Goal: Task Accomplishment & Management: Manage account settings

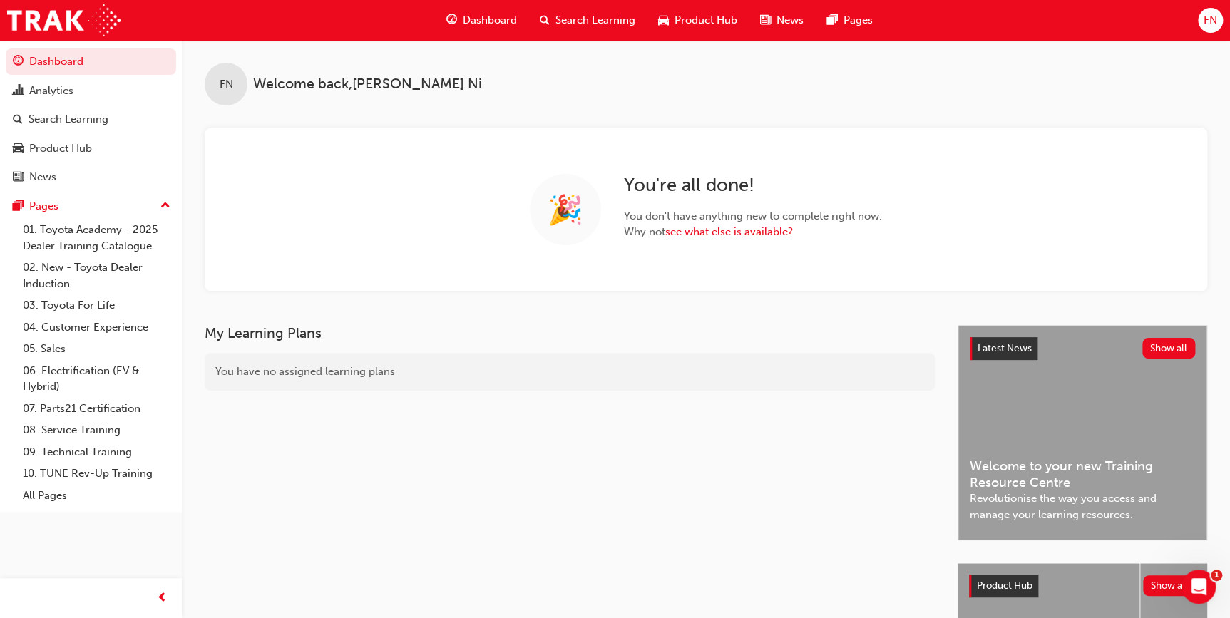
click at [1210, 24] on span "FN" at bounding box center [1210, 20] width 14 height 16
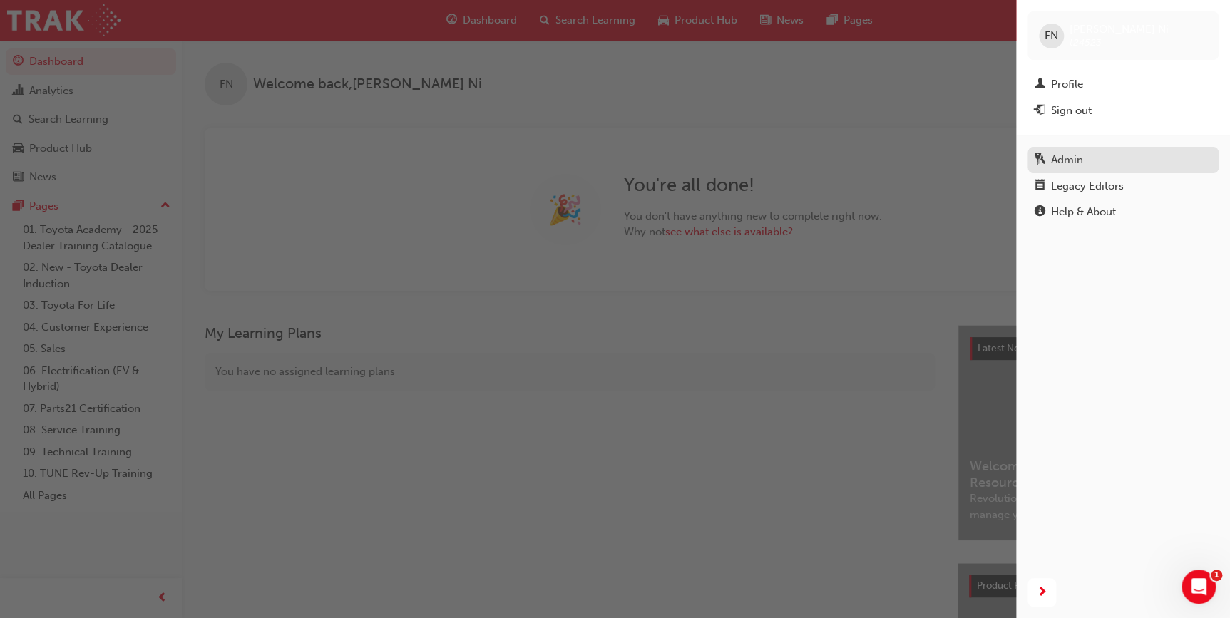
click at [1069, 156] on div "Admin" at bounding box center [1067, 160] width 32 height 16
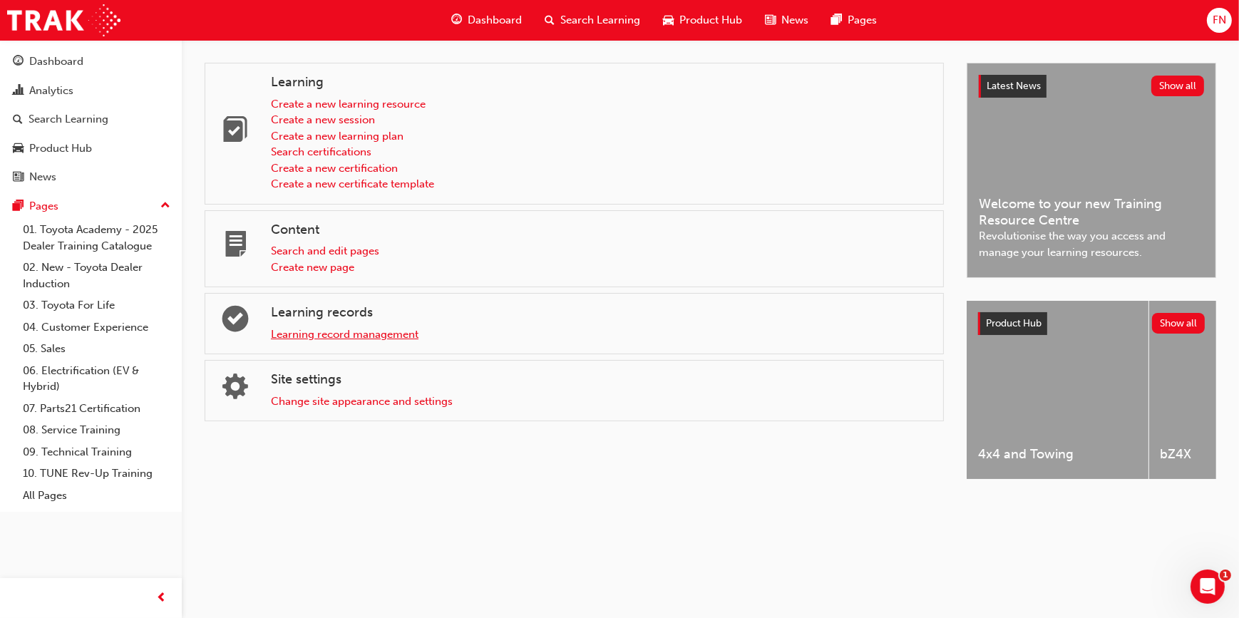
click at [342, 337] on link "Learning record management" at bounding box center [345, 334] width 148 height 13
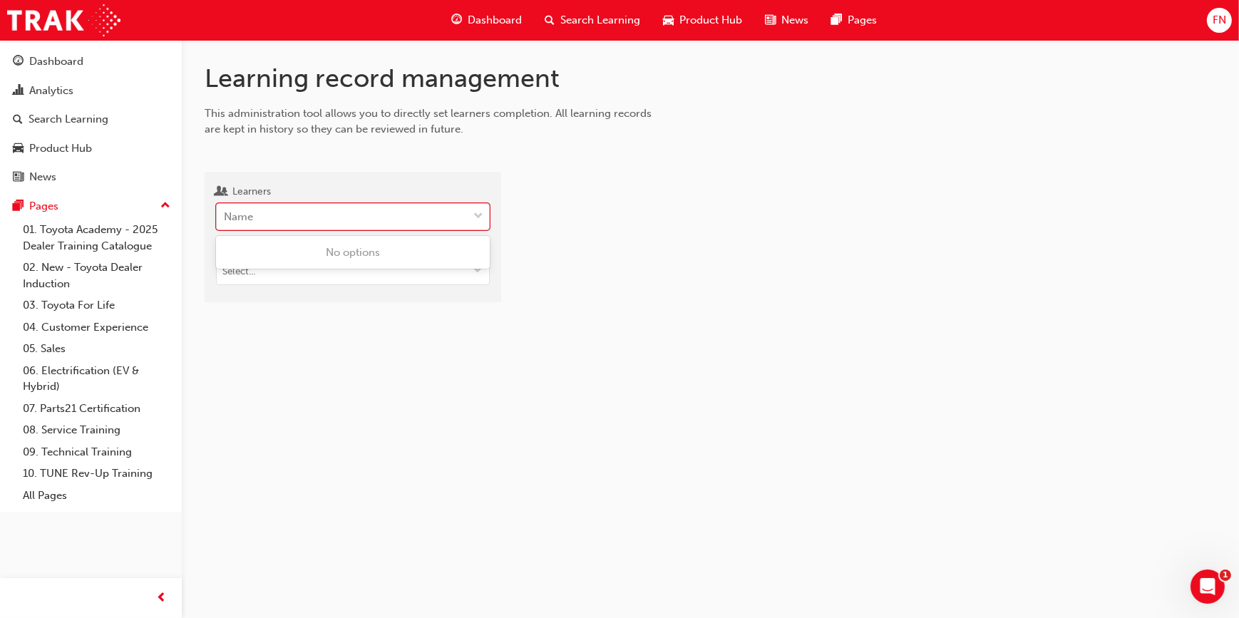
click at [365, 227] on div "Name" at bounding box center [342, 217] width 251 height 25
click at [225, 222] on input "Learners 0 results available. Use Up and Down to choose options, press Enter to…" at bounding box center [224, 216] width 1 height 12
type input "[PERSON_NAME]"
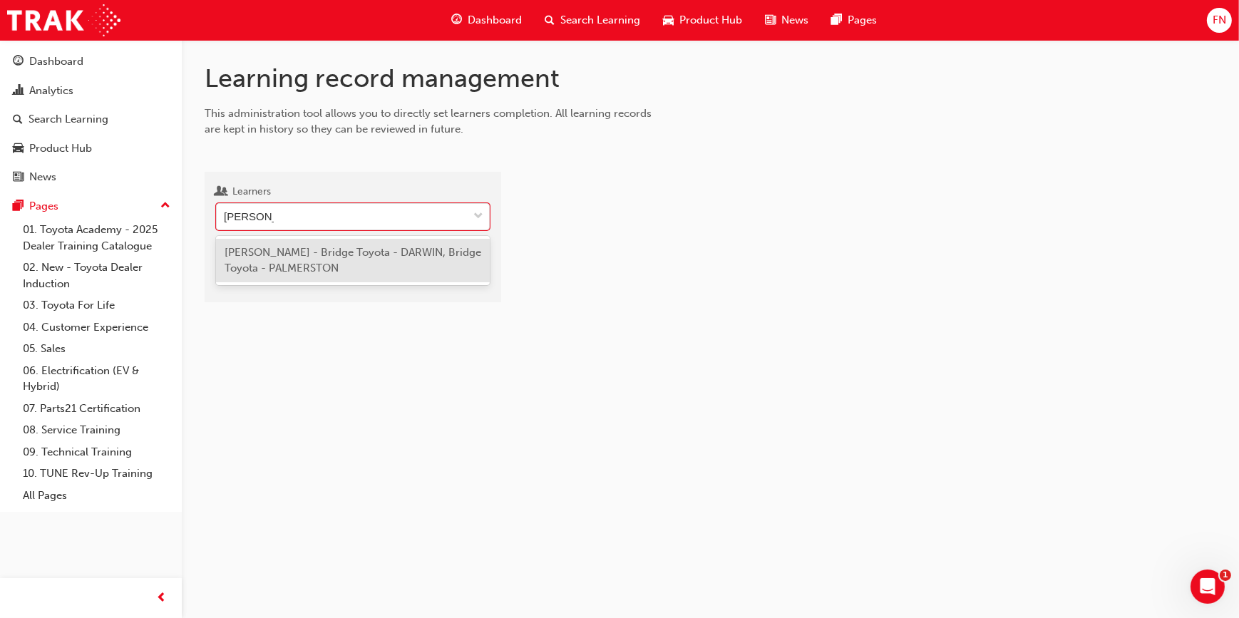
click at [360, 257] on span "[PERSON_NAME] - Bridge Toyota - DARWIN, Bridge Toyota - PALMERSTON" at bounding box center [353, 260] width 257 height 29
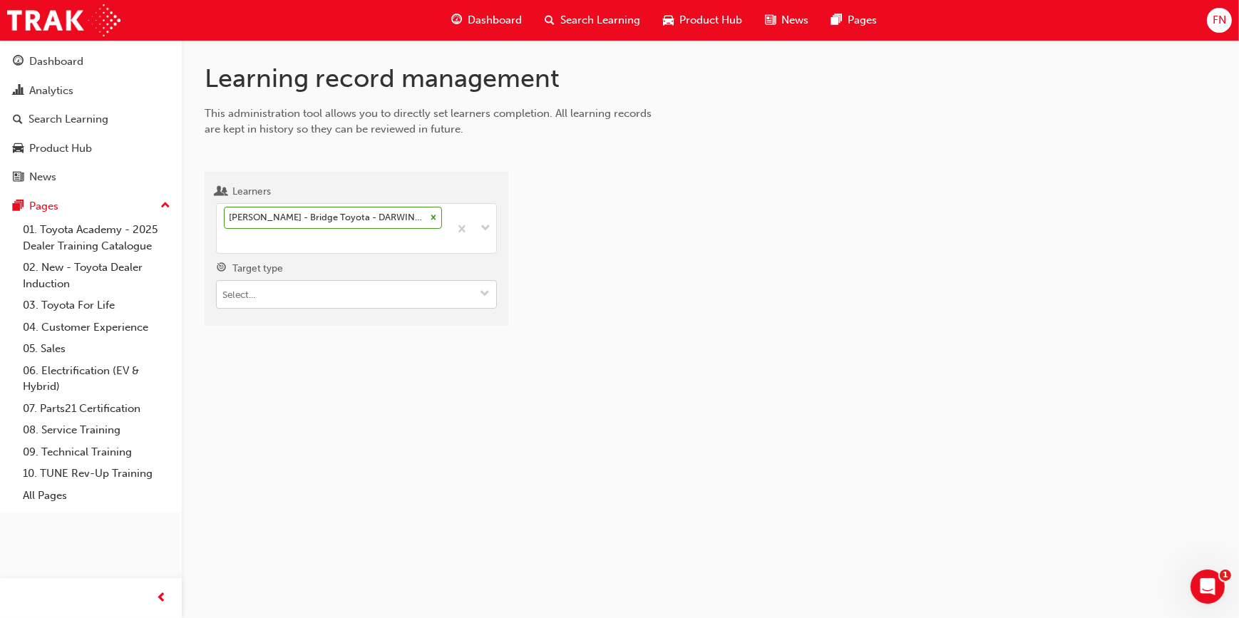
click at [327, 292] on input "Target type" at bounding box center [356, 294] width 279 height 27
click at [307, 327] on li "Learning resource - eLearning module" at bounding box center [356, 322] width 281 height 27
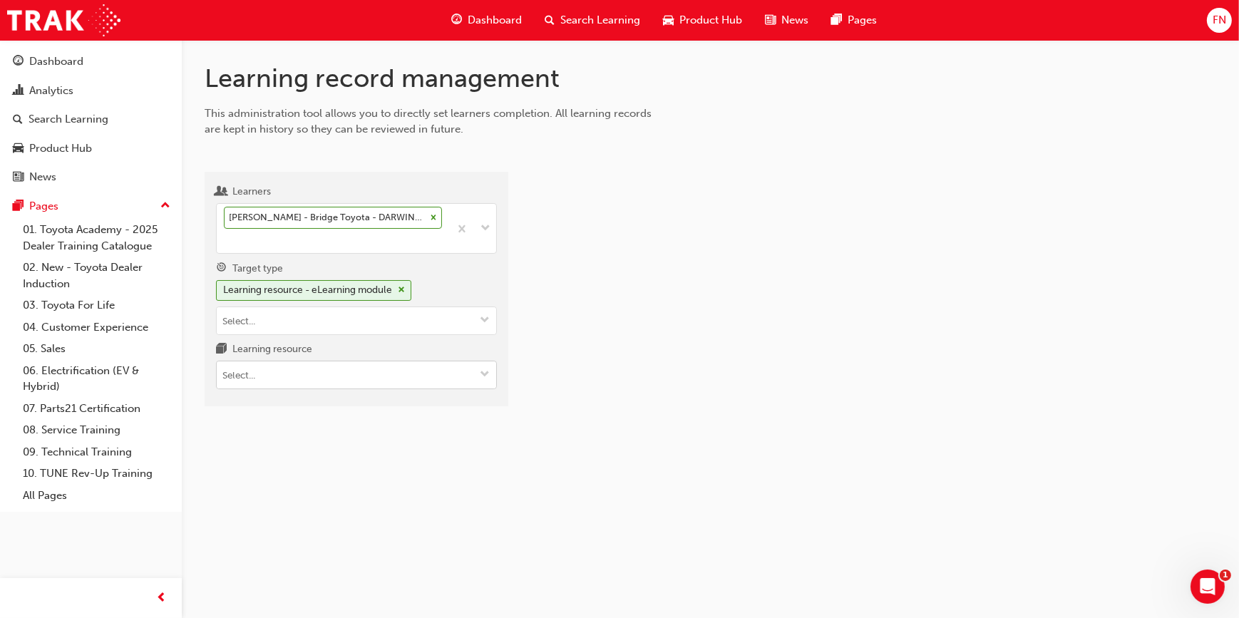
click at [264, 373] on input "Learning resource" at bounding box center [356, 374] width 279 height 27
type input "acl"
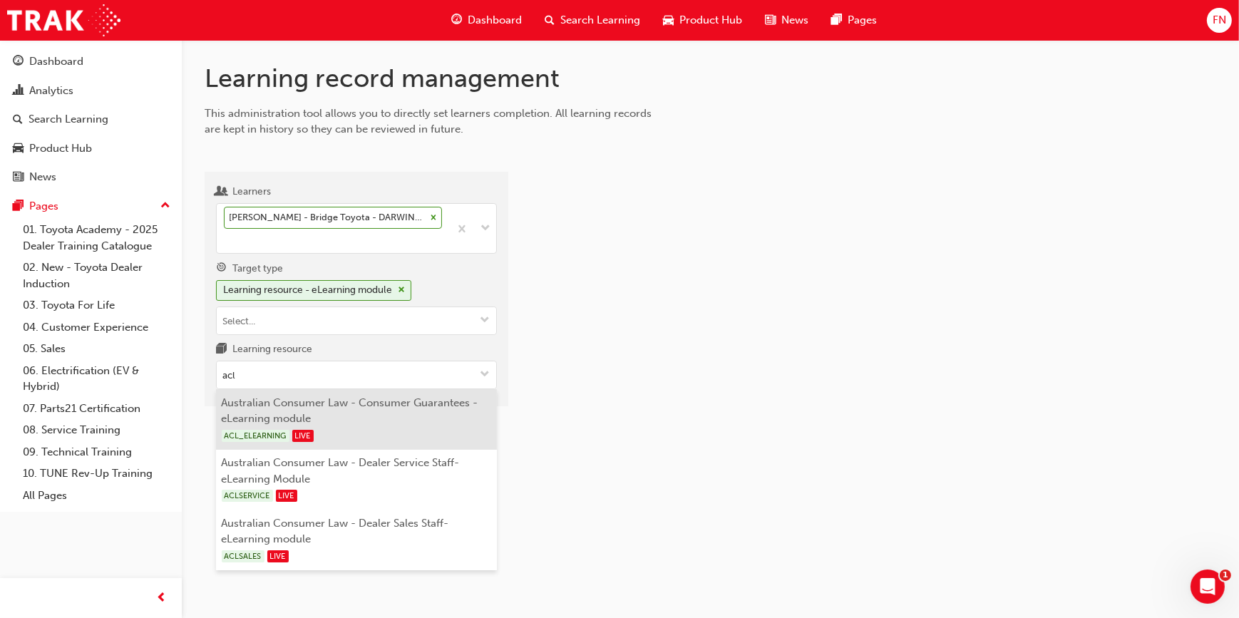
click at [296, 409] on li "Australian Consumer Law - Consumer Guarantees - eLearning module ACL_ELEARNING …" at bounding box center [356, 419] width 281 height 61
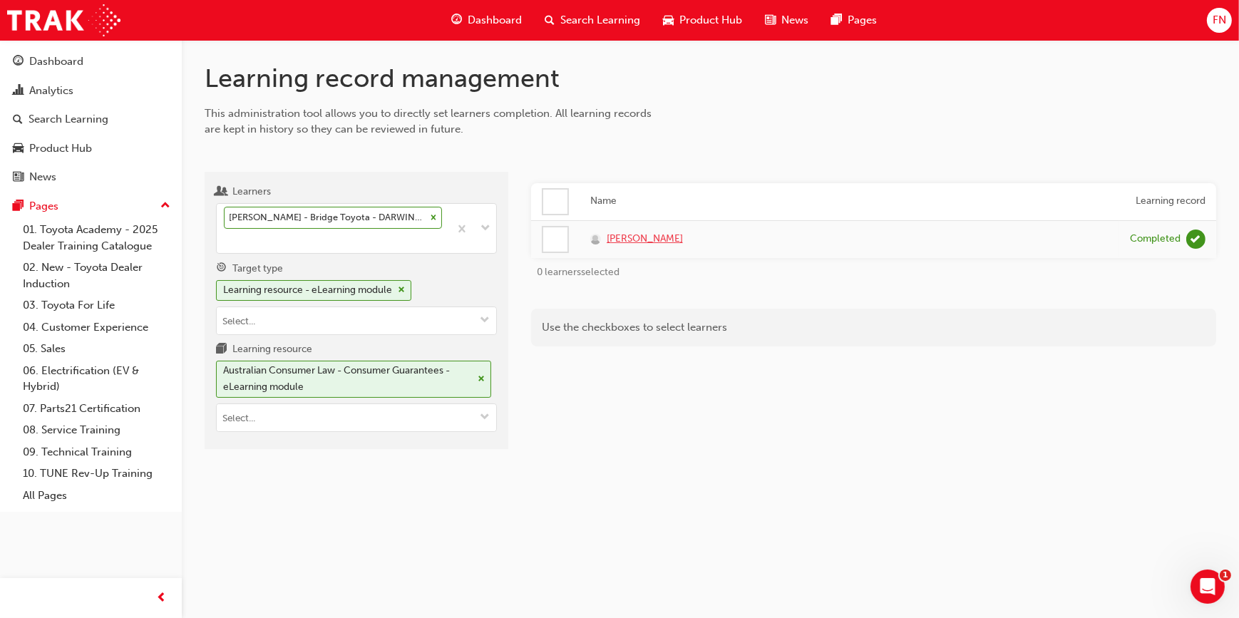
click at [632, 240] on span "[PERSON_NAME]" at bounding box center [645, 239] width 76 height 16
click at [479, 376] on span "cross-icon" at bounding box center [481, 379] width 7 height 9
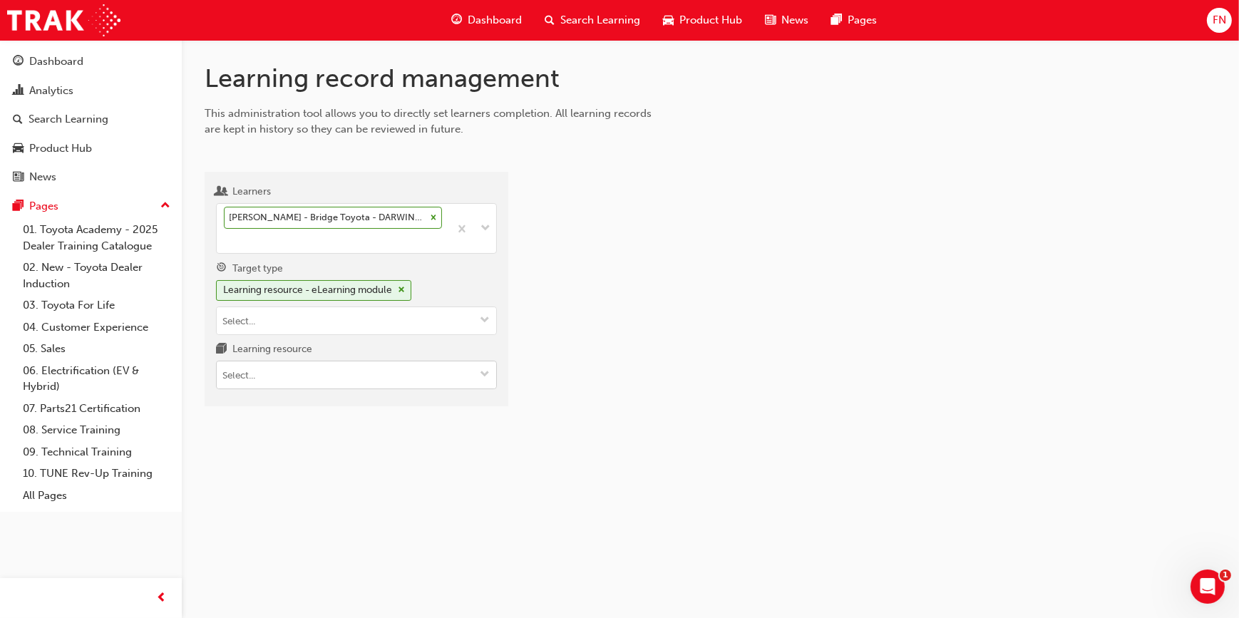
click at [322, 374] on input "Learning resource" at bounding box center [356, 374] width 279 height 27
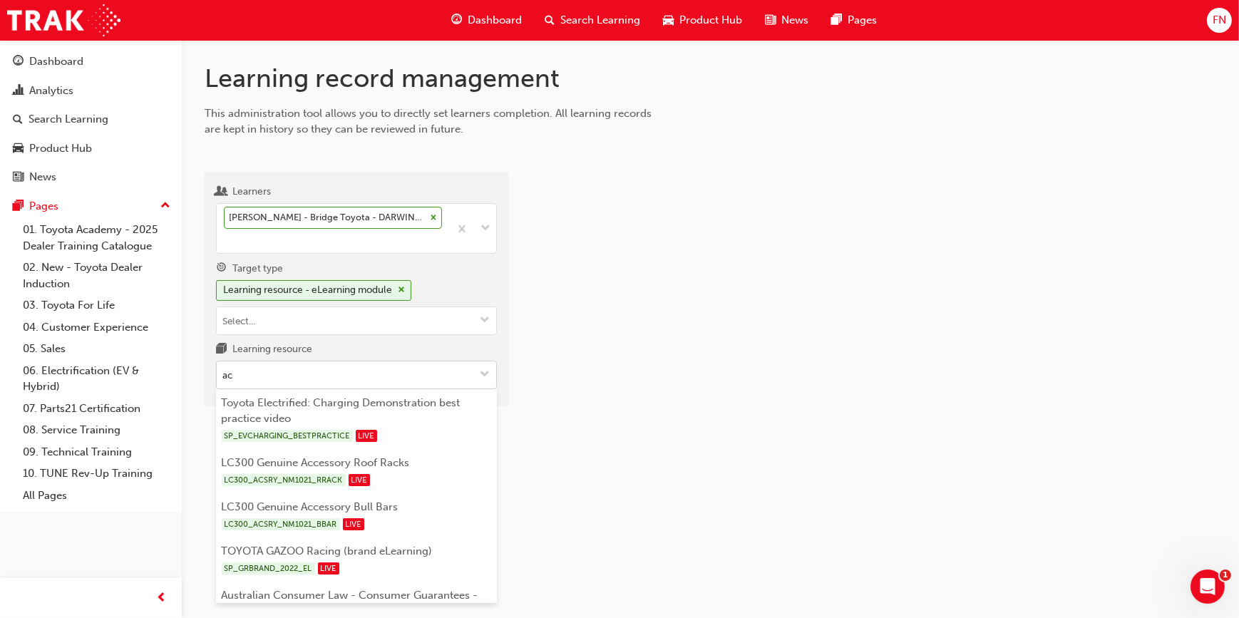
type input "acl"
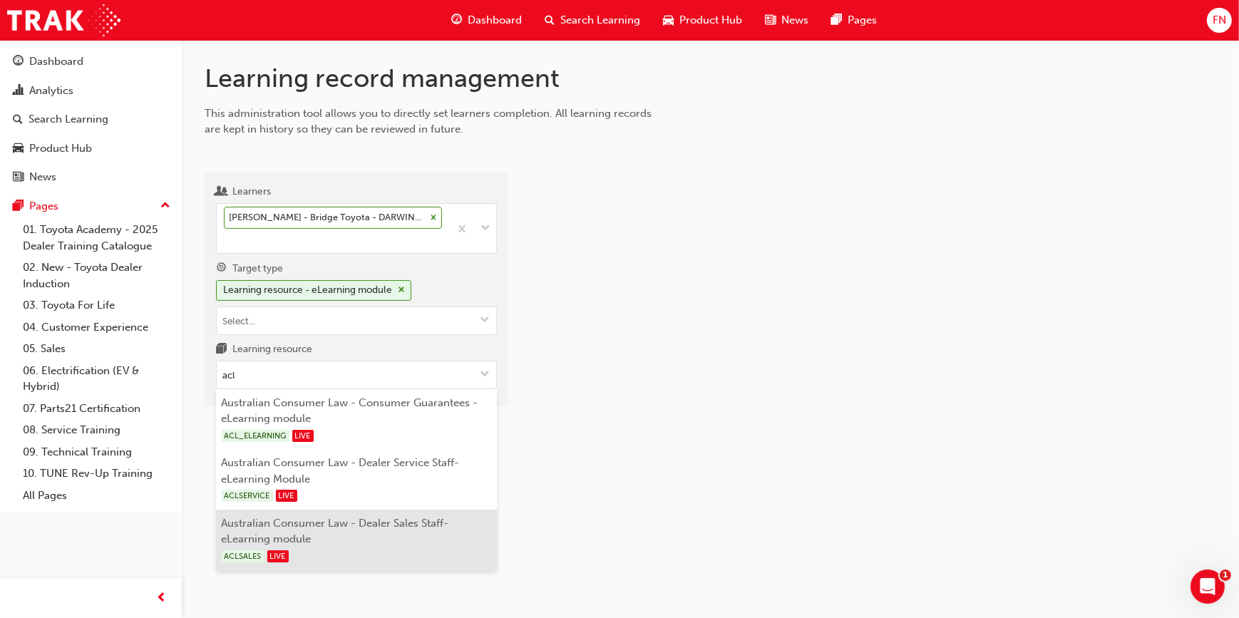
click at [312, 519] on li "Australian Consumer Law - Dealer Sales Staff-eLearning module ACLSALES LIVE" at bounding box center [356, 540] width 281 height 61
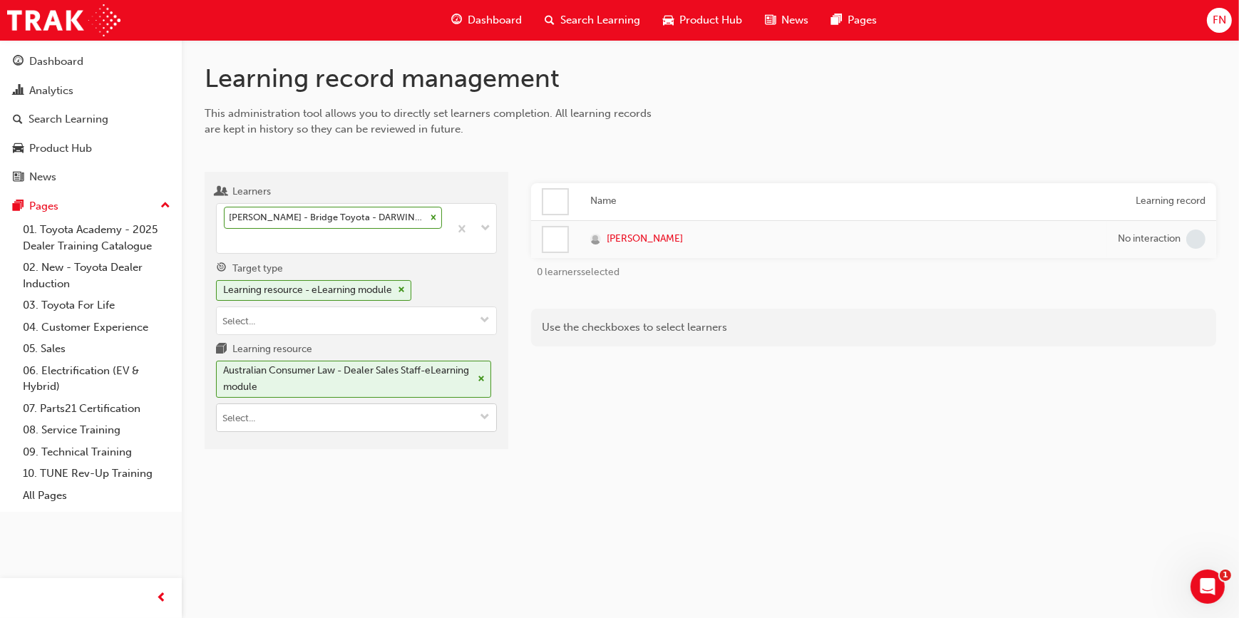
click at [480, 378] on span "cross-icon" at bounding box center [481, 379] width 7 height 9
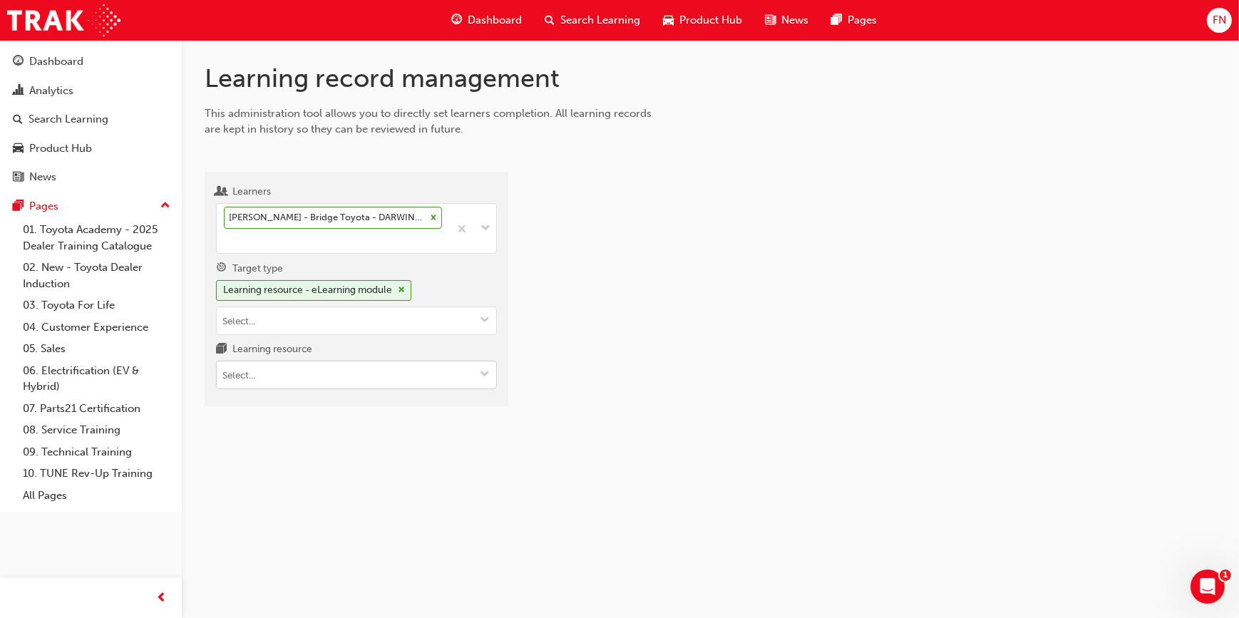
click at [332, 376] on input "Learning resource" at bounding box center [356, 374] width 279 height 27
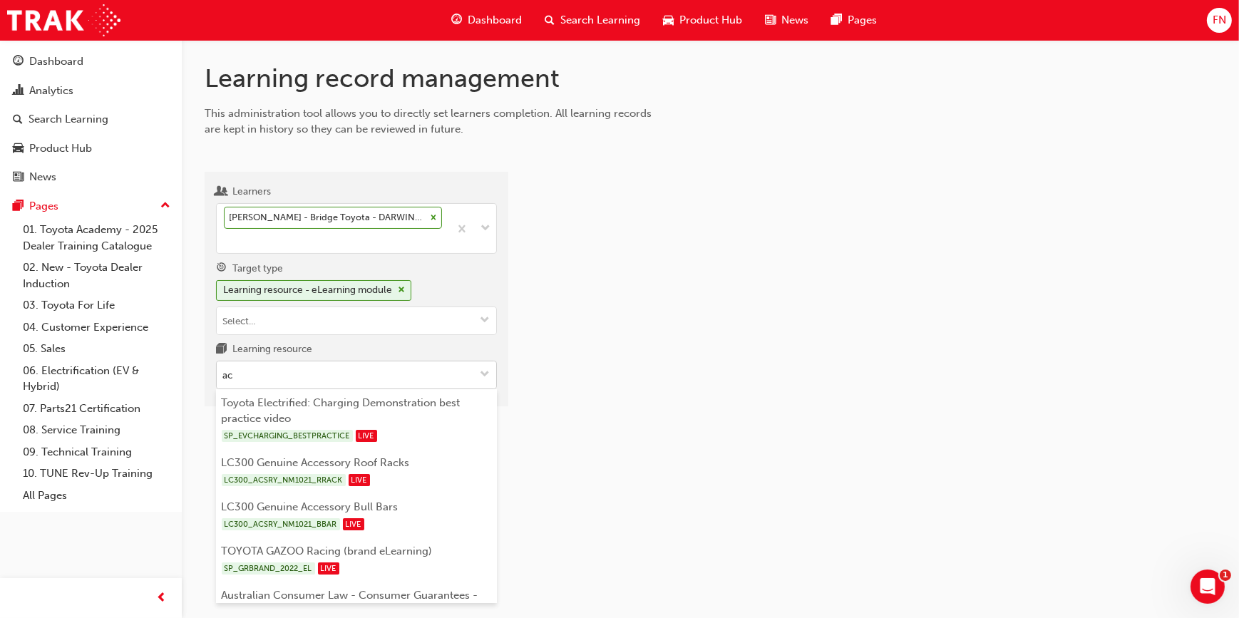
type input "acl"
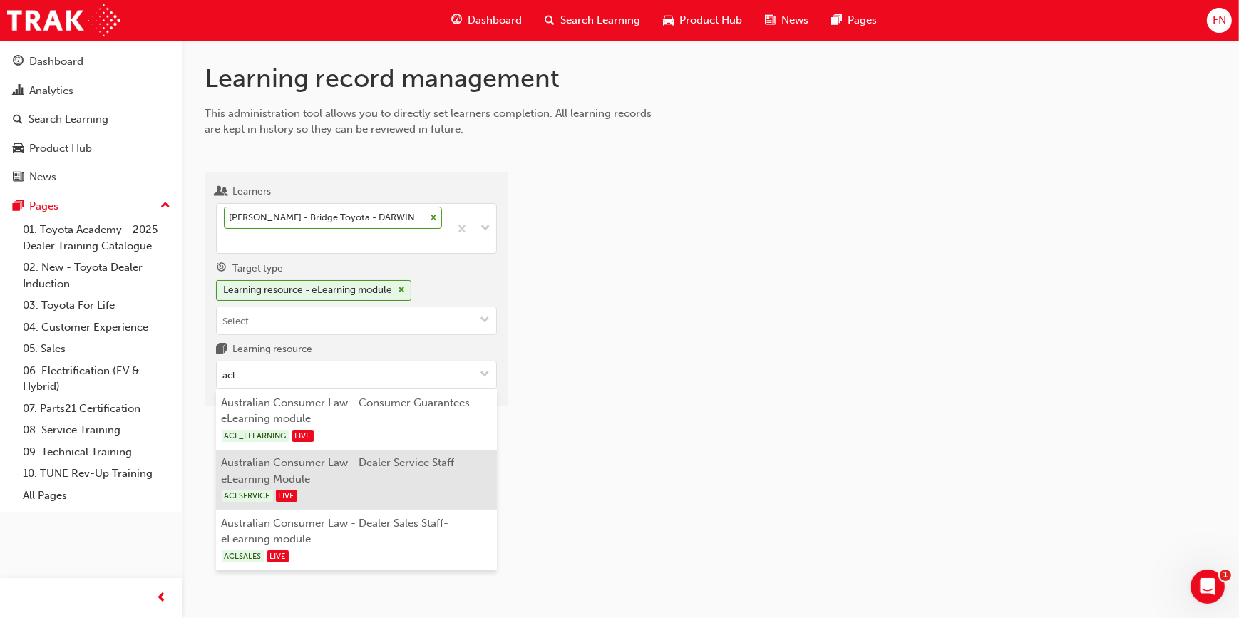
click at [392, 463] on li "Australian Consumer Law - Dealer Service Staff- eLearning Module ACLSERVICE LIVE" at bounding box center [356, 480] width 281 height 61
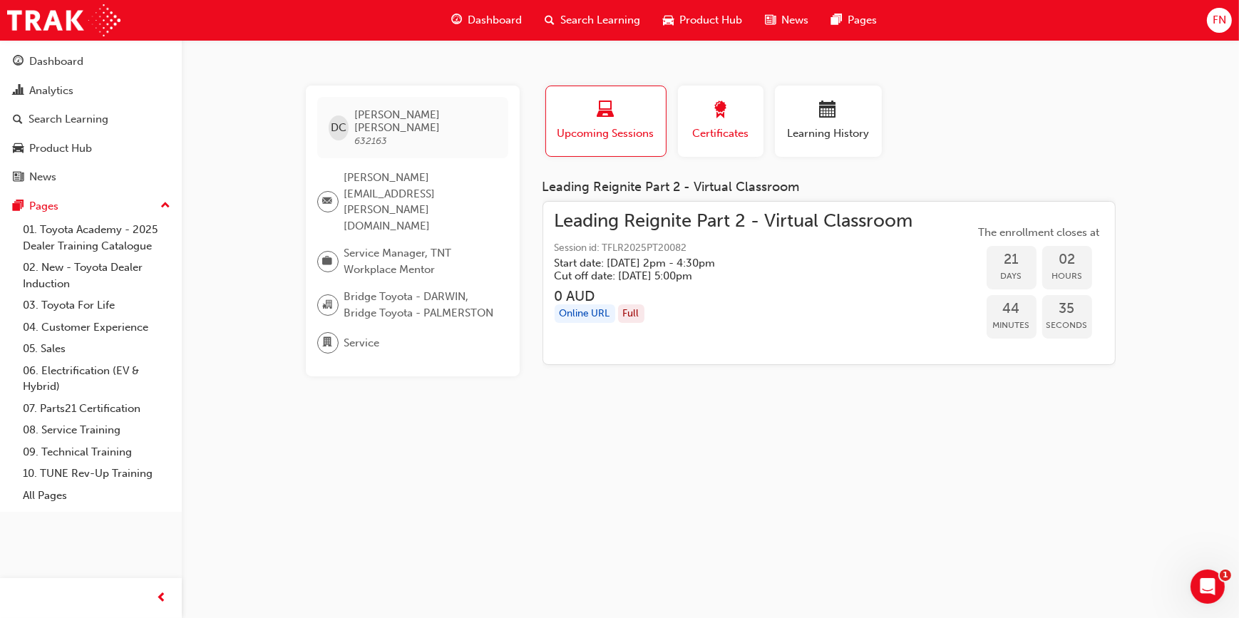
click at [718, 116] on span "award-icon" at bounding box center [720, 110] width 17 height 19
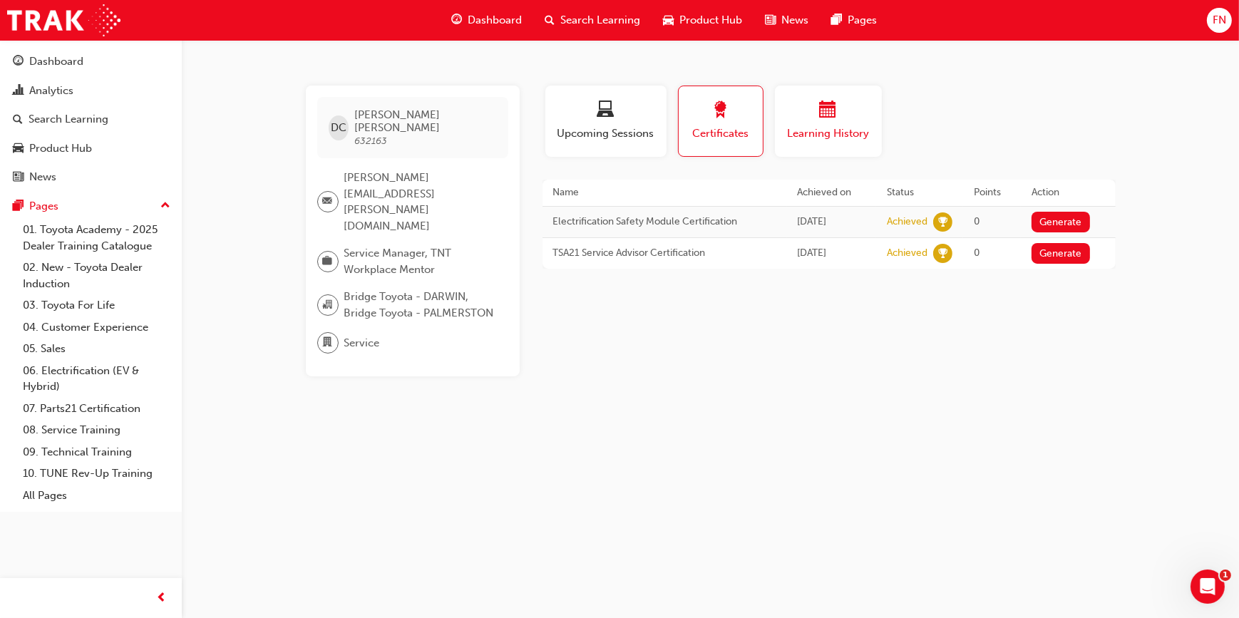
click at [824, 116] on span "calendar-icon" at bounding box center [828, 110] width 17 height 19
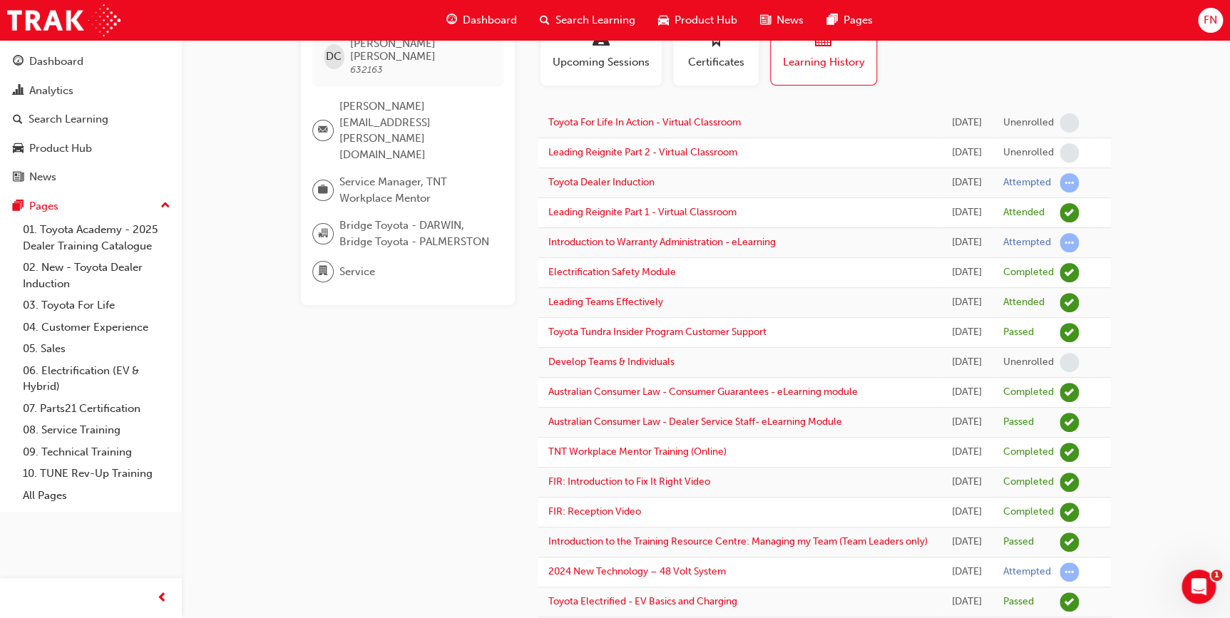
scroll to position [194, 0]
